Goal: Task Accomplishment & Management: Manage account settings

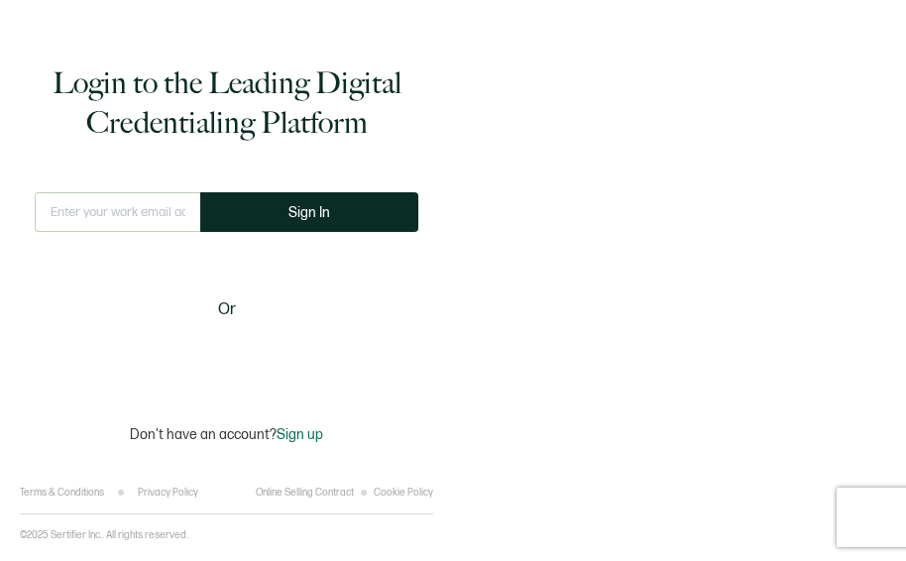
click at [314, 214] on span "Sign In" at bounding box center [309, 212] width 42 height 15
click at [162, 214] on body "Login to the Leading Digital Credentialing Platform This doesn't look like a va…" at bounding box center [453, 280] width 906 height 561
type input "[EMAIL_ADDRESS][DOMAIN_NAME]"
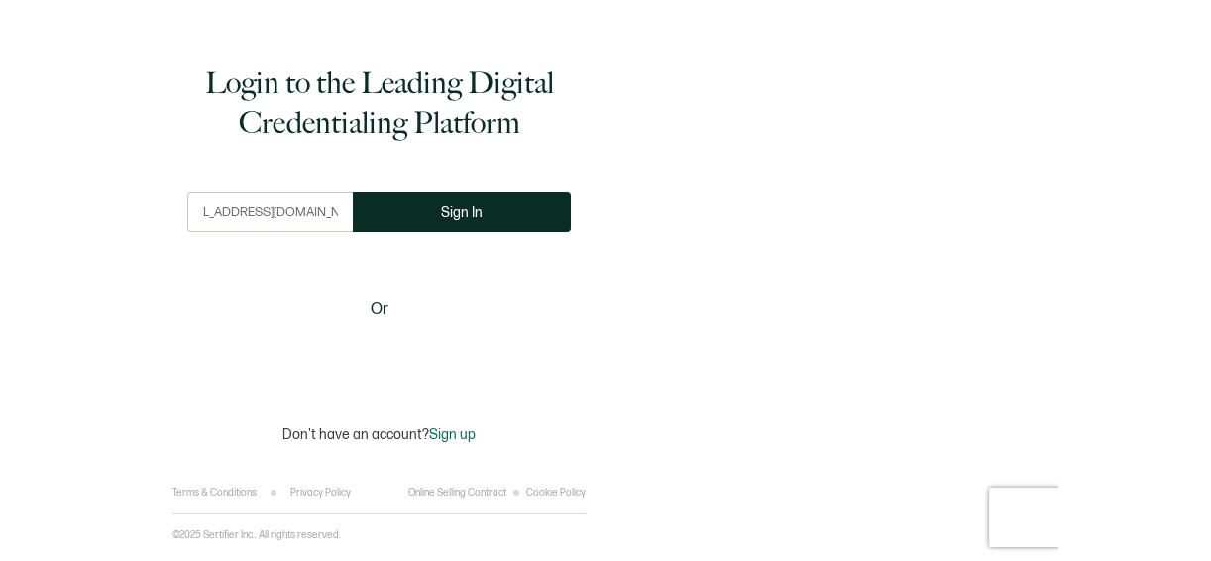
scroll to position [0, 0]
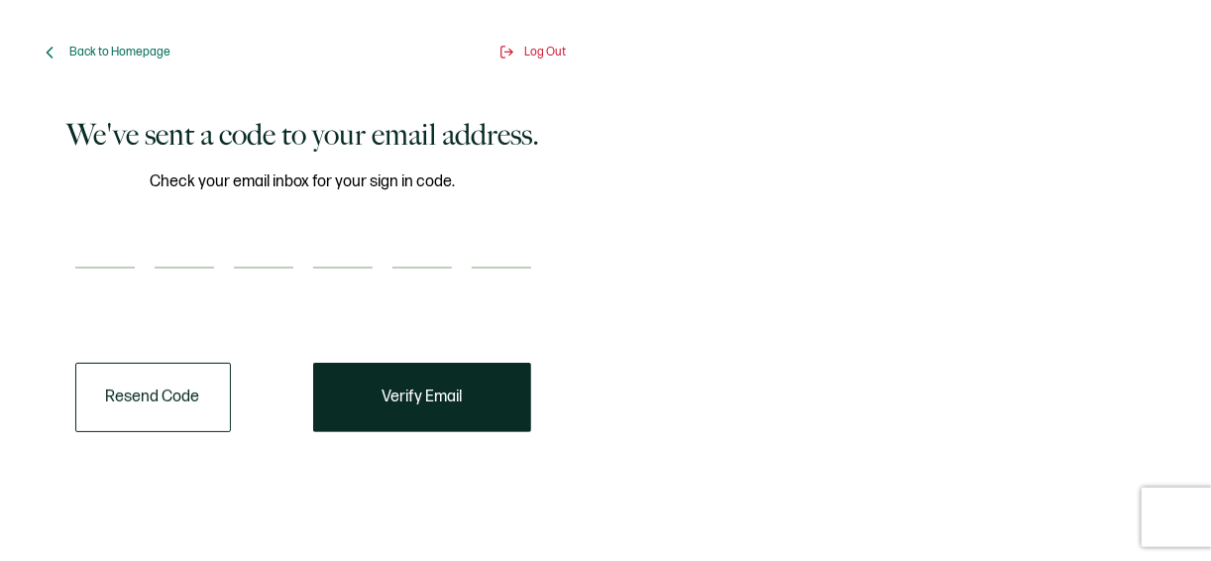
click at [110, 261] on input "number" at bounding box center [104, 249] width 59 height 40
paste input "9"
type input "9"
type input "1"
type input "2"
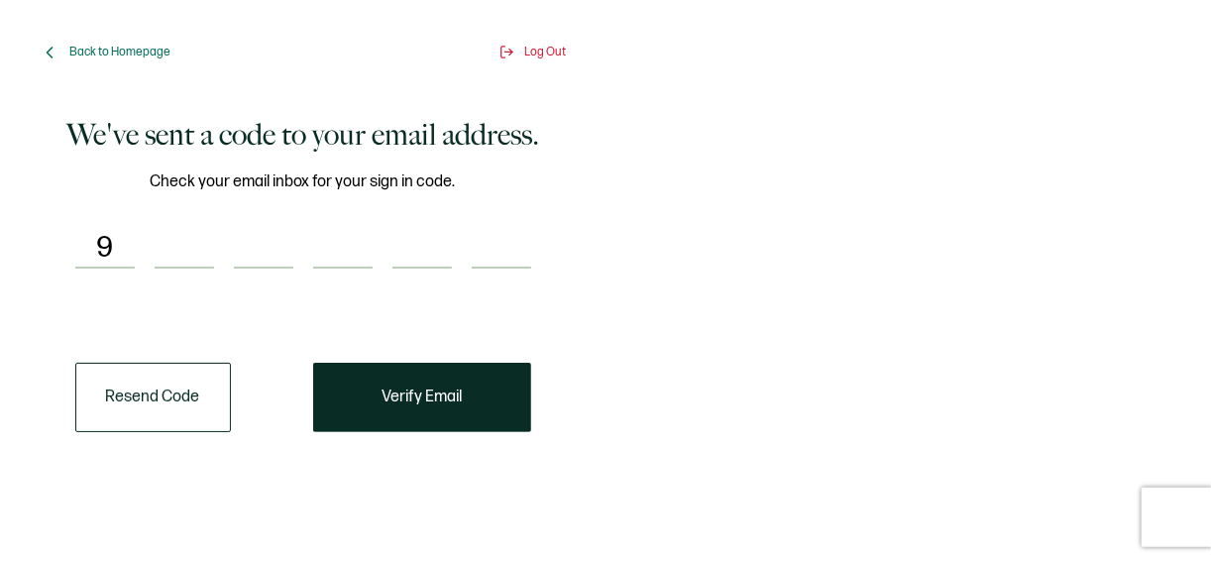
type input "7"
type input "3"
type input "2"
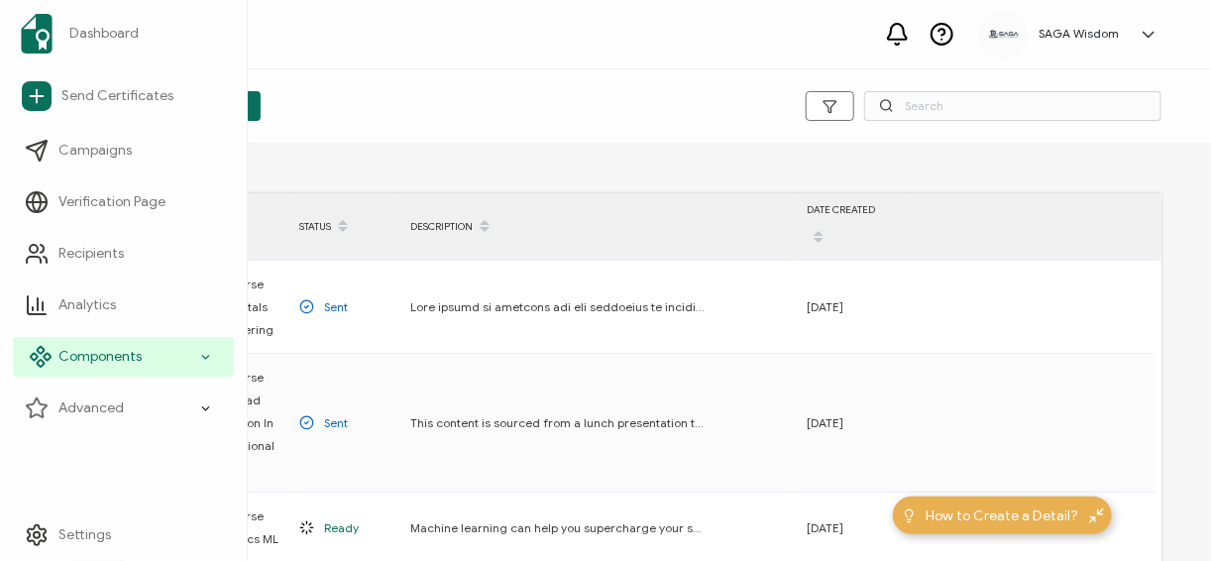
click at [68, 353] on span "Components" at bounding box center [99, 357] width 83 height 20
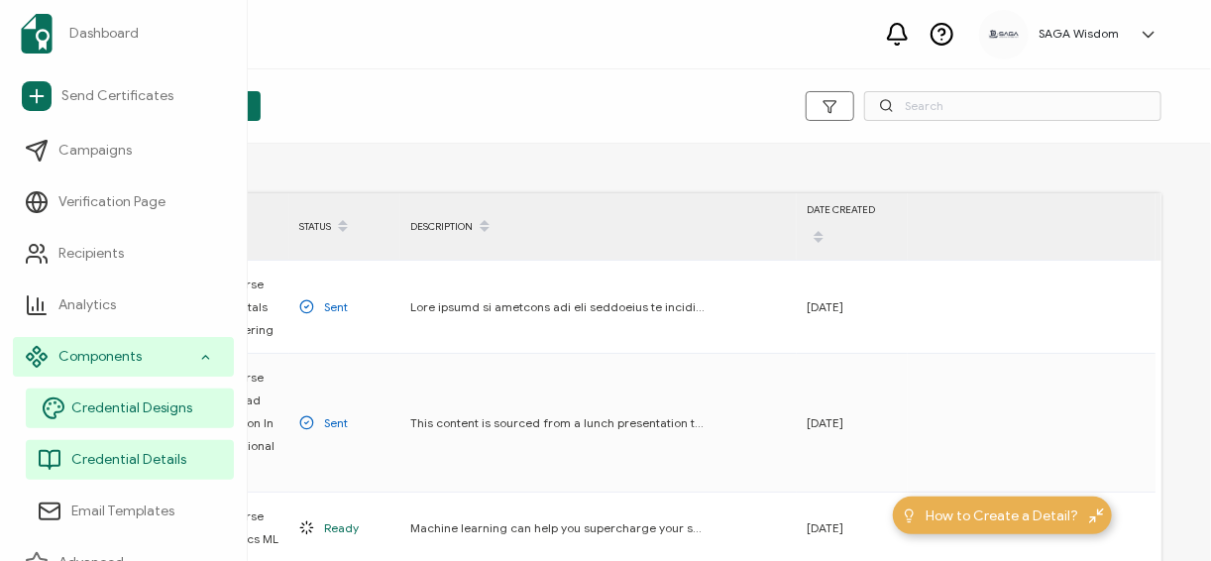
click at [92, 404] on span "Credential Designs" at bounding box center [131, 408] width 121 height 20
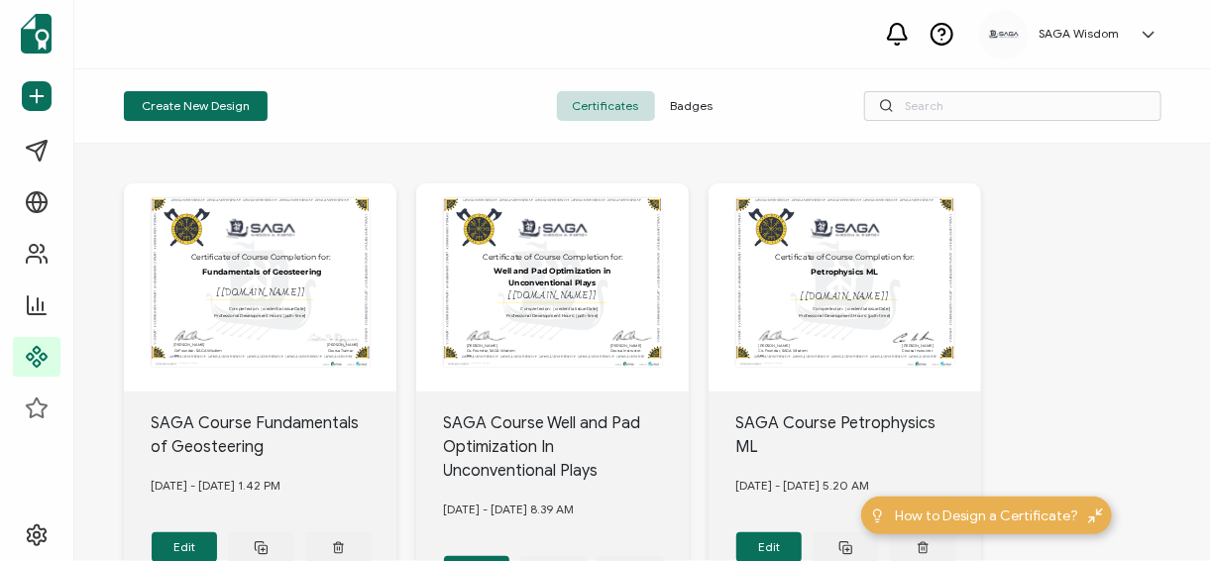
click at [266, 447] on div "SAGA Course Fundamentals of Geosteering" at bounding box center [275, 435] width 246 height 48
click at [236, 442] on div "SAGA Course Fundamentals of Geosteering" at bounding box center [275, 435] width 246 height 48
click at [255, 273] on div "A unique serial number automatically assigned to each credential by the system.…" at bounding box center [260, 287] width 273 height 208
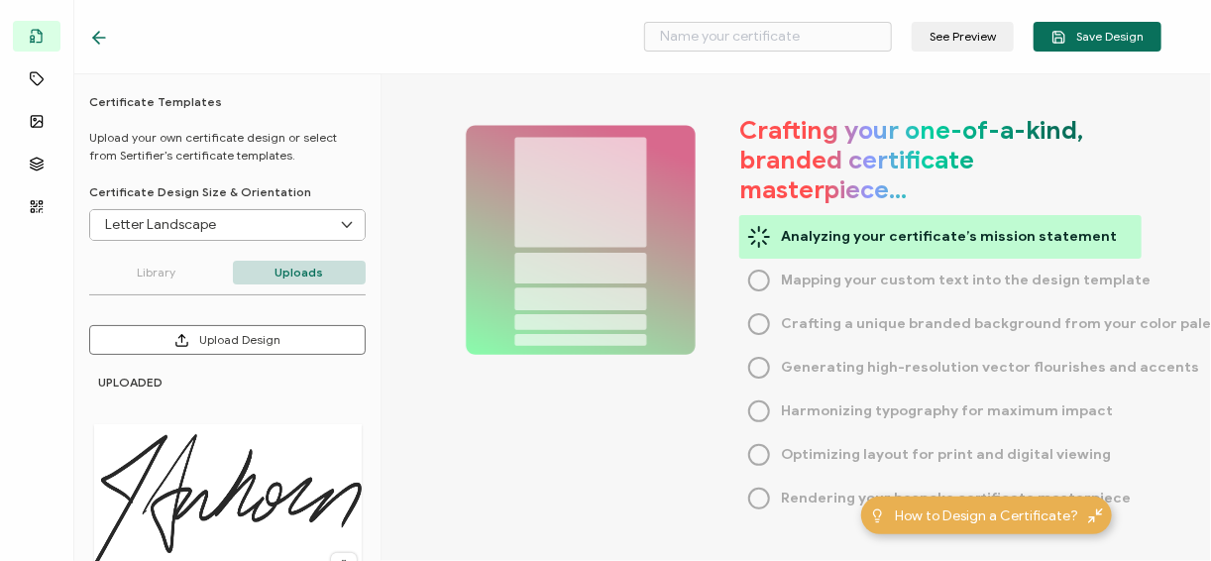
type input "SAGA Course Fundamentals of Geosteering"
